Goal: Find contact information: Find contact information

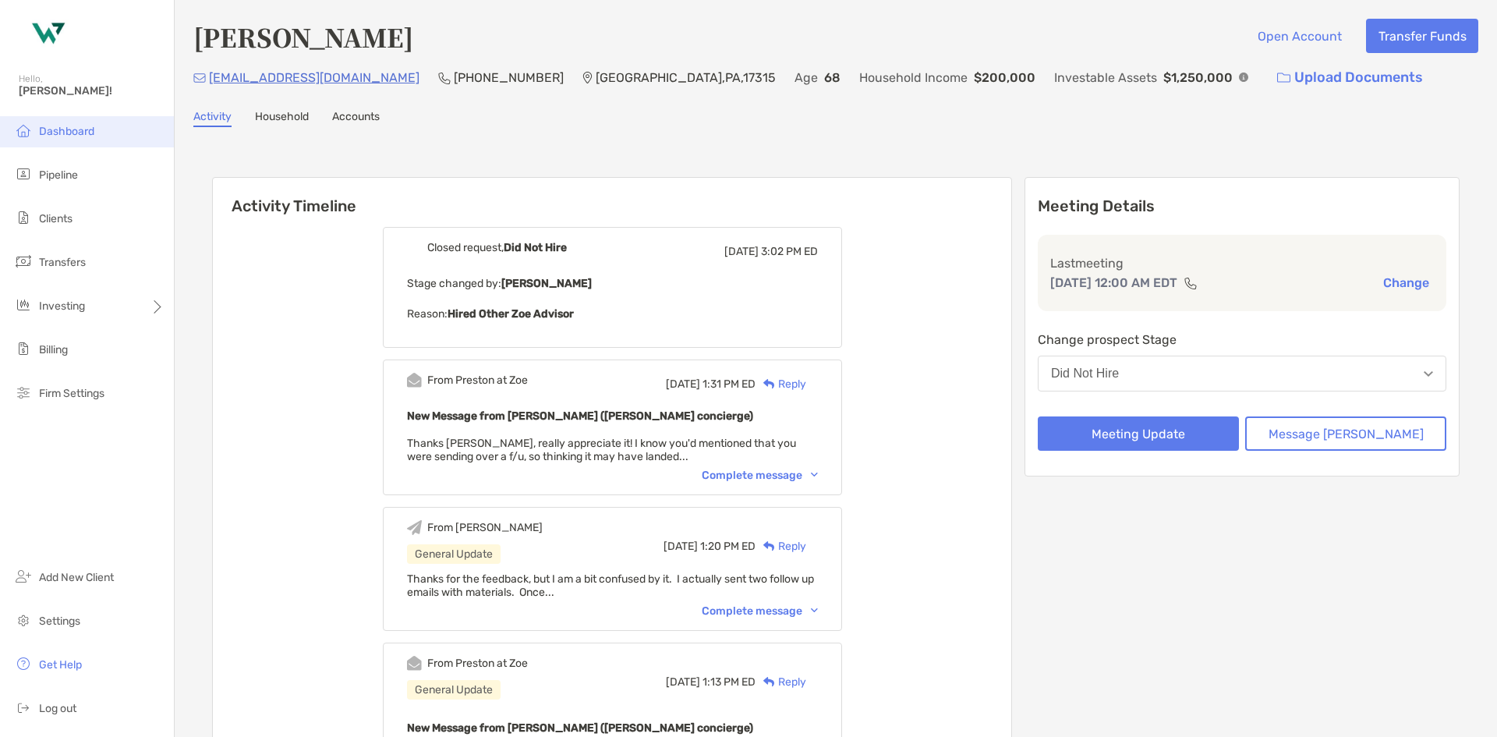
click at [73, 138] on li "Dashboard" at bounding box center [87, 131] width 174 height 31
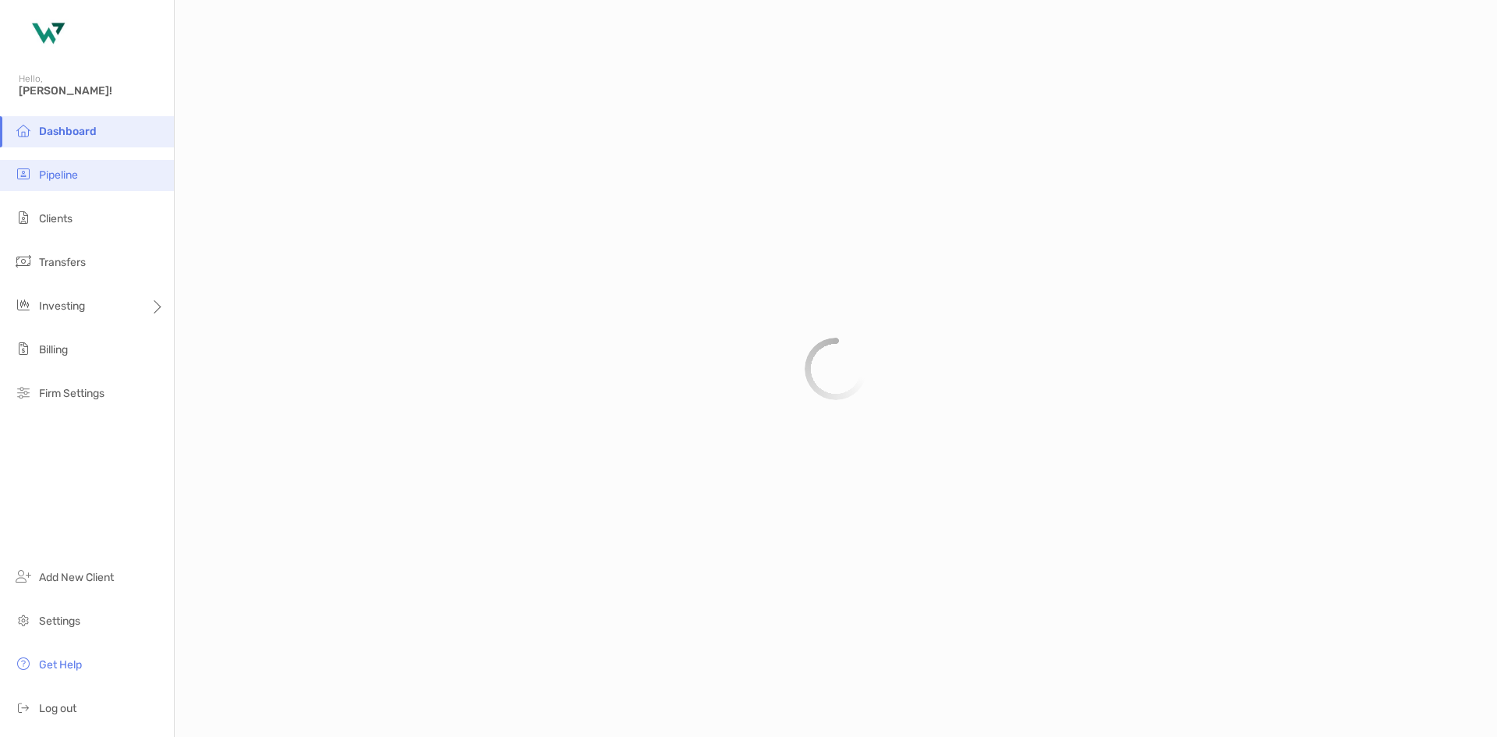
click at [74, 171] on span "Pipeline" at bounding box center [58, 174] width 39 height 13
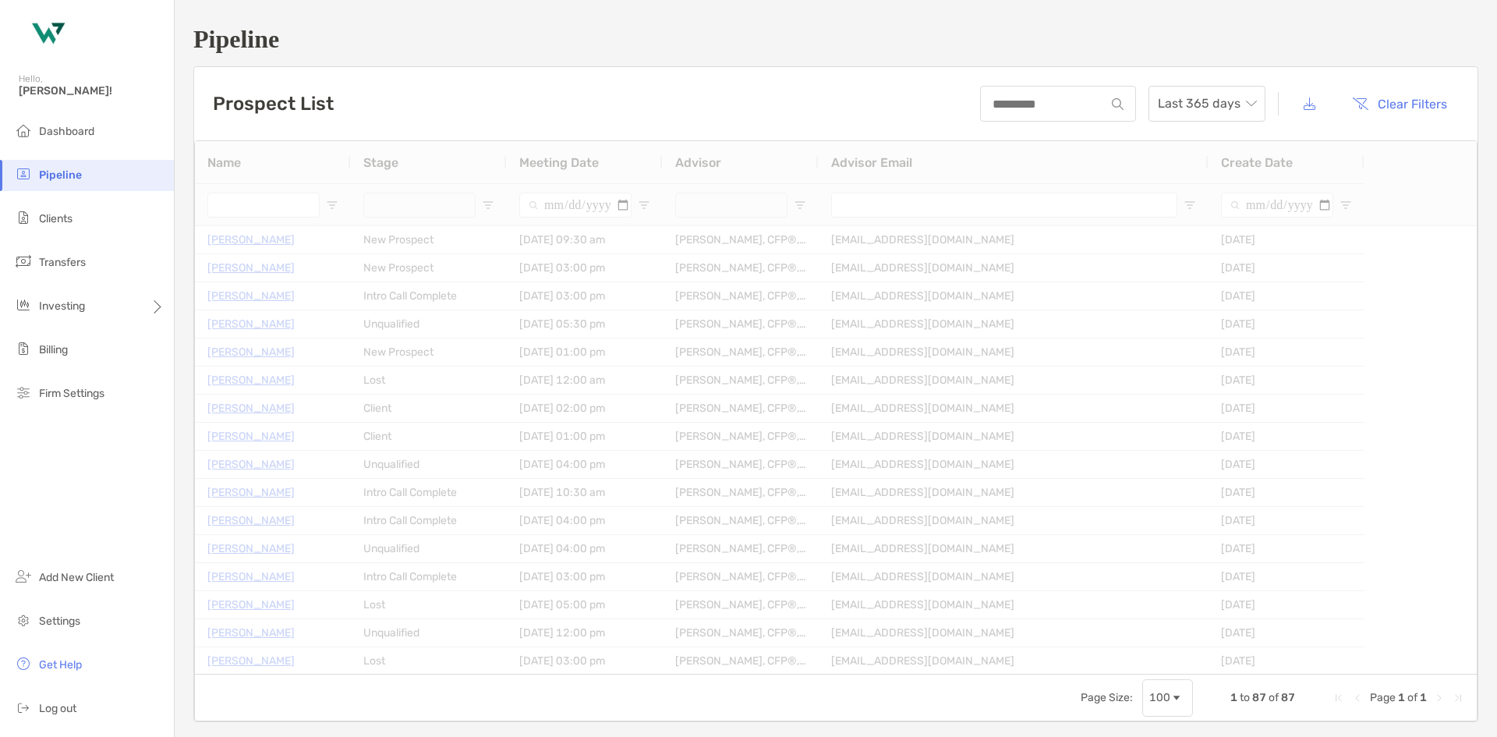
type input "**********"
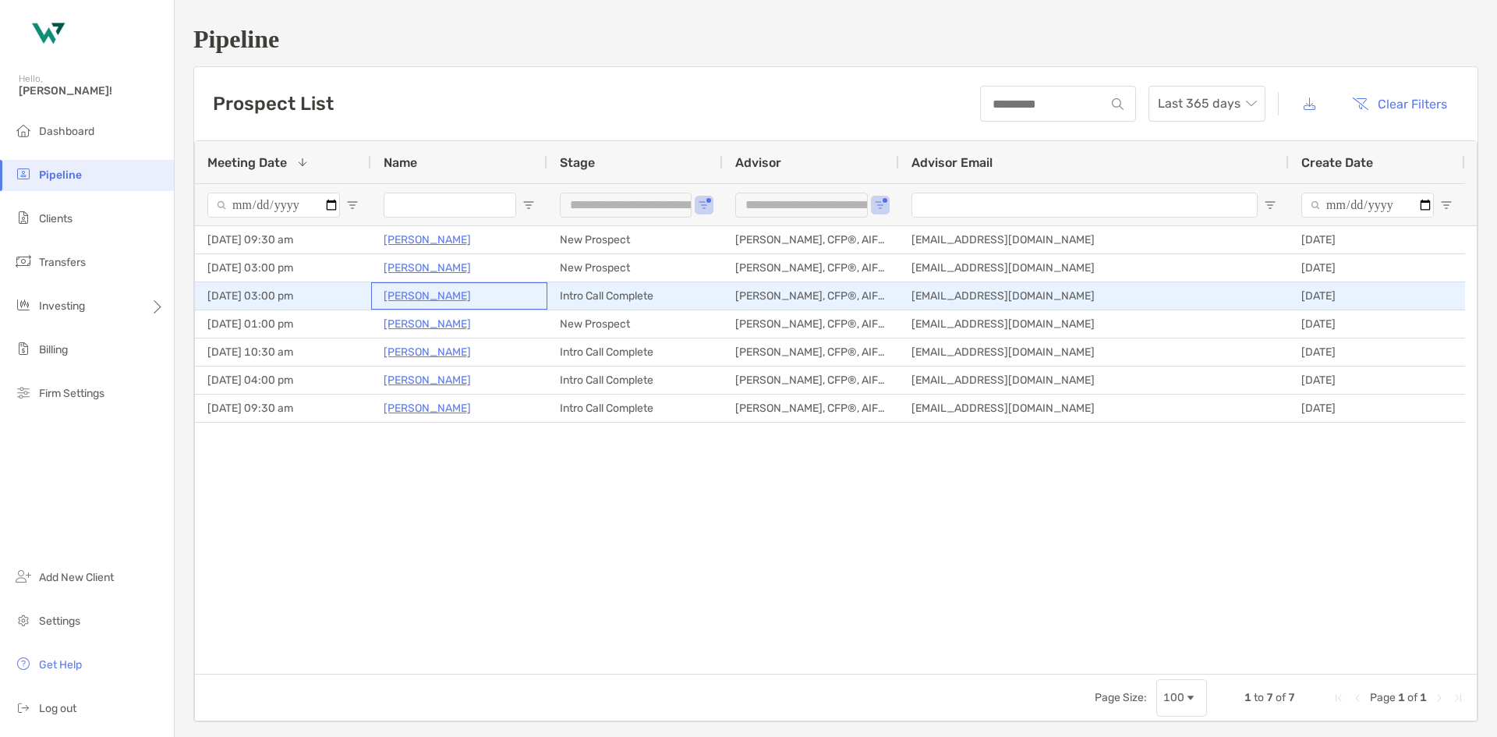
click at [431, 298] on p "Justin Preston" at bounding box center [427, 295] width 87 height 19
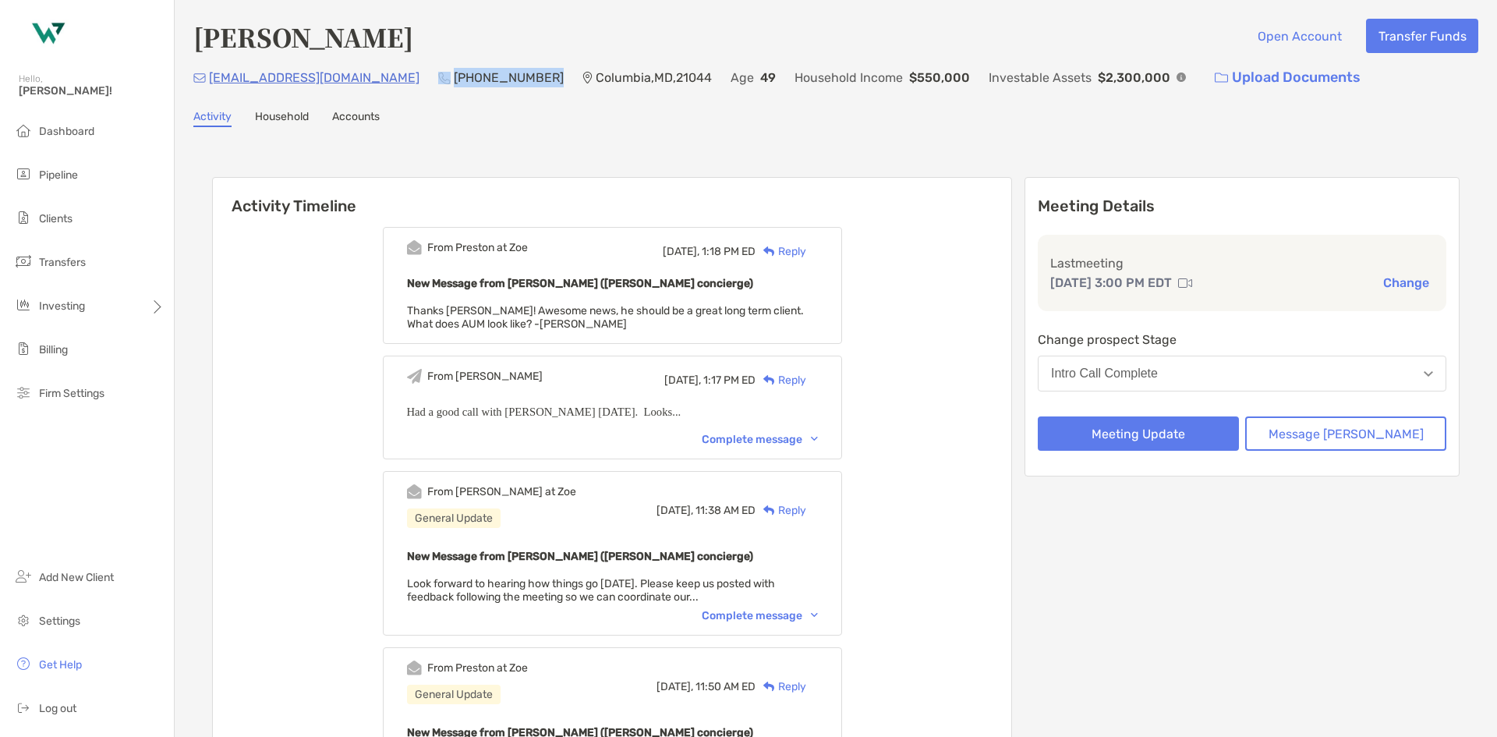
drag, startPoint x: 0, startPoint y: 0, endPoint x: 358, endPoint y: 78, distance: 366.3
click at [358, 78] on div "[EMAIL_ADDRESS][DOMAIN_NAME] (602) 332-[GEOGRAPHIC_DATA] Age [DEMOGRAPHIC_DATA]…" at bounding box center [835, 78] width 1285 height 34
copy div "[PHONE_NUMBER]"
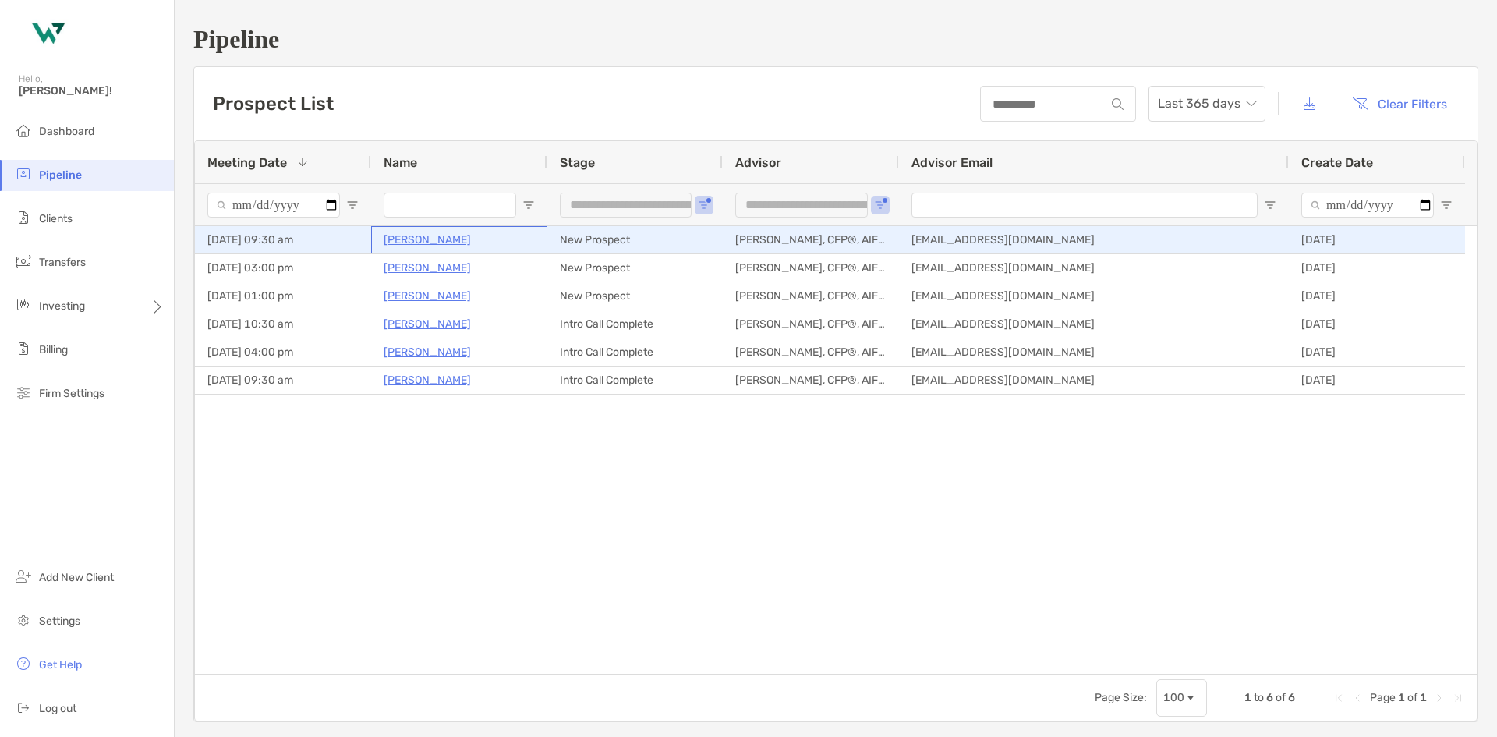
click at [427, 246] on p "Robert Lamkin" at bounding box center [427, 239] width 87 height 19
